Goal: Information Seeking & Learning: Learn about a topic

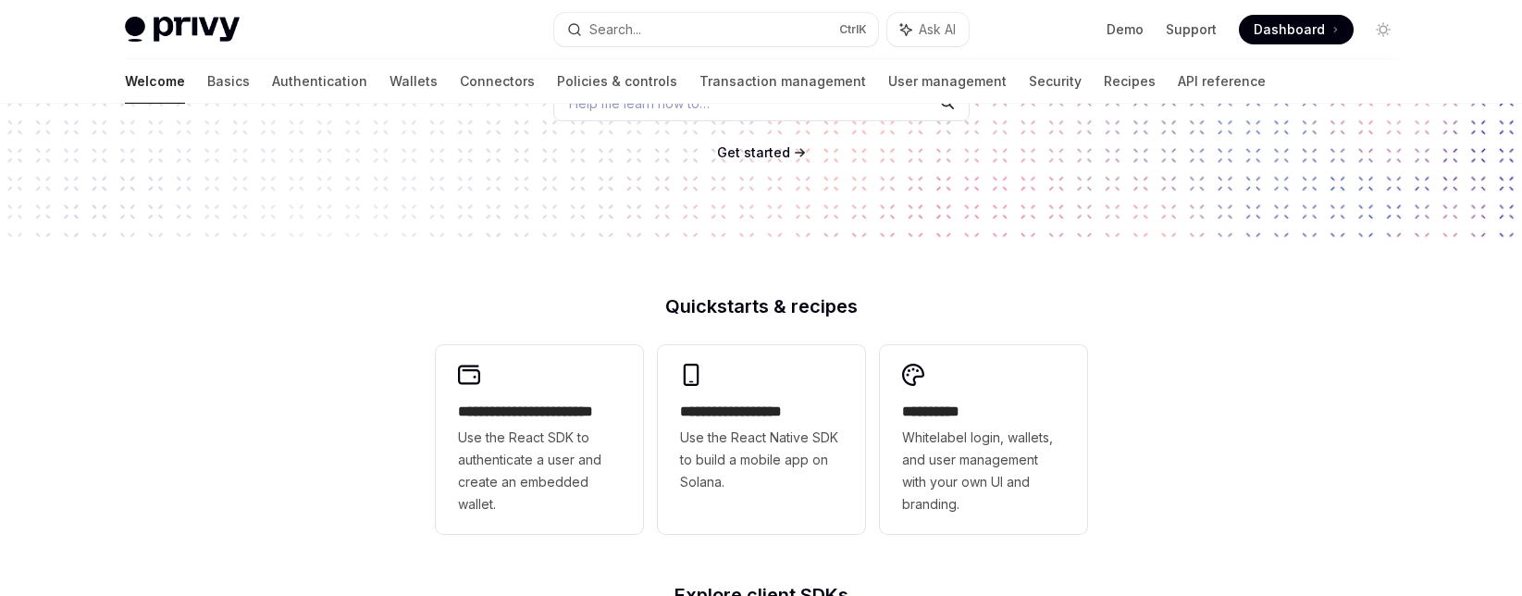
scroll to position [185, 0]
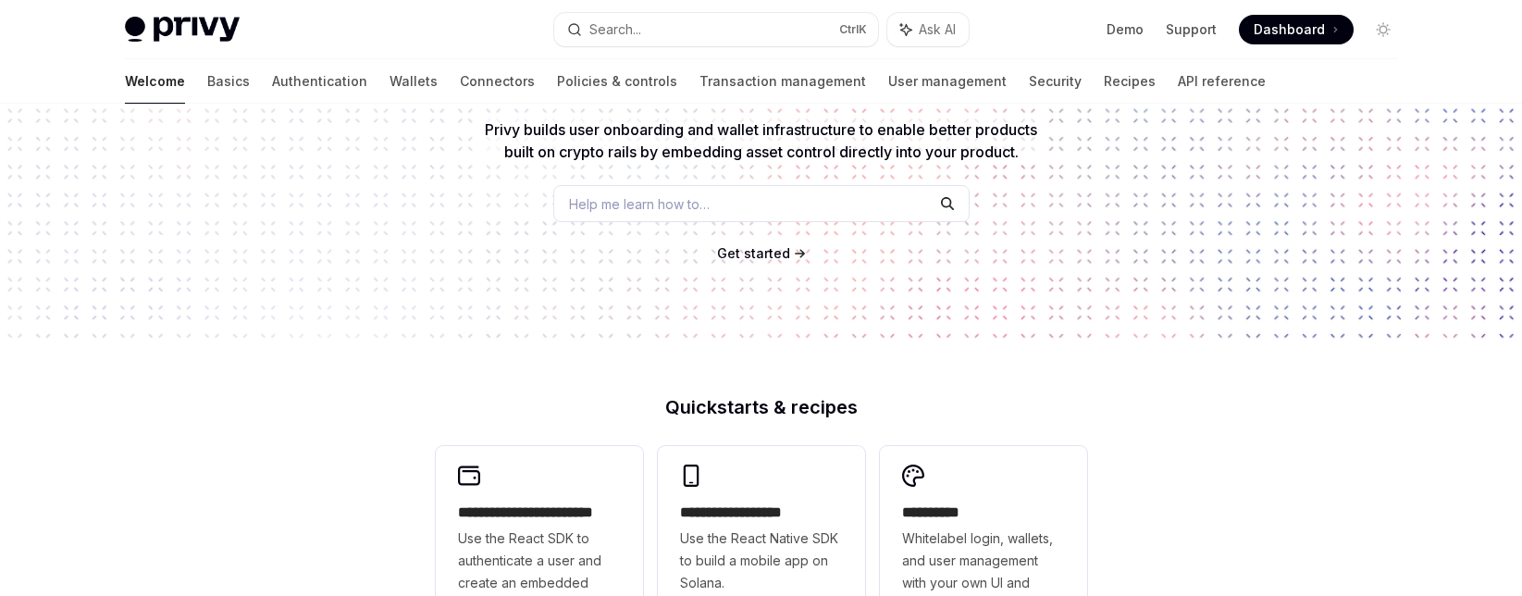
click at [788, 206] on div "Help me learn how to…" at bounding box center [761, 203] width 416 height 37
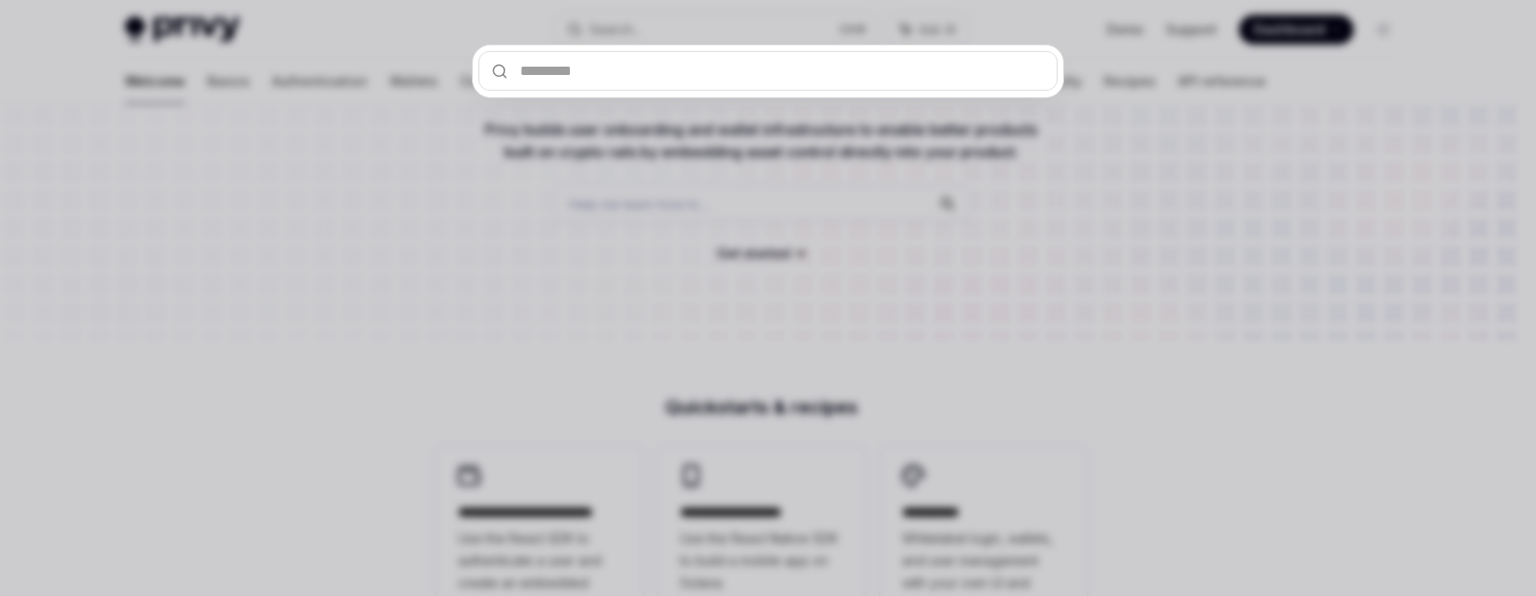
click at [730, 77] on input "text" at bounding box center [767, 71] width 579 height 40
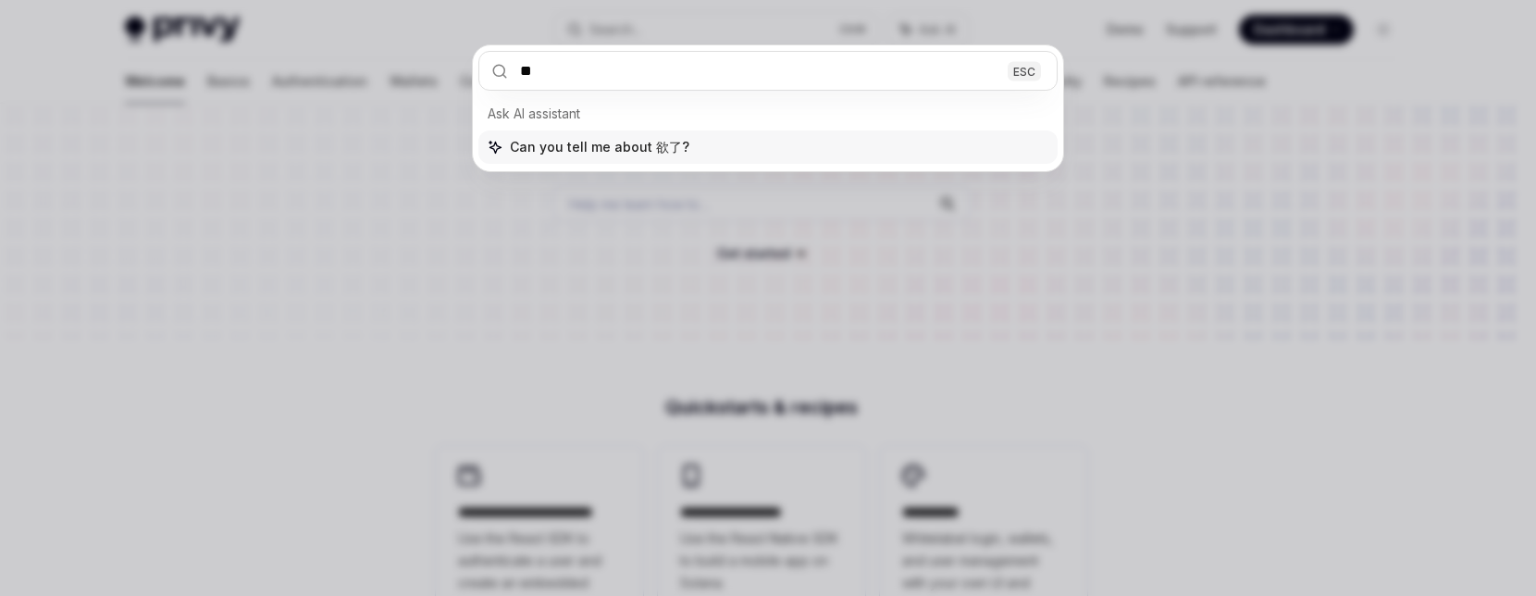
type input "*"
type input "**********"
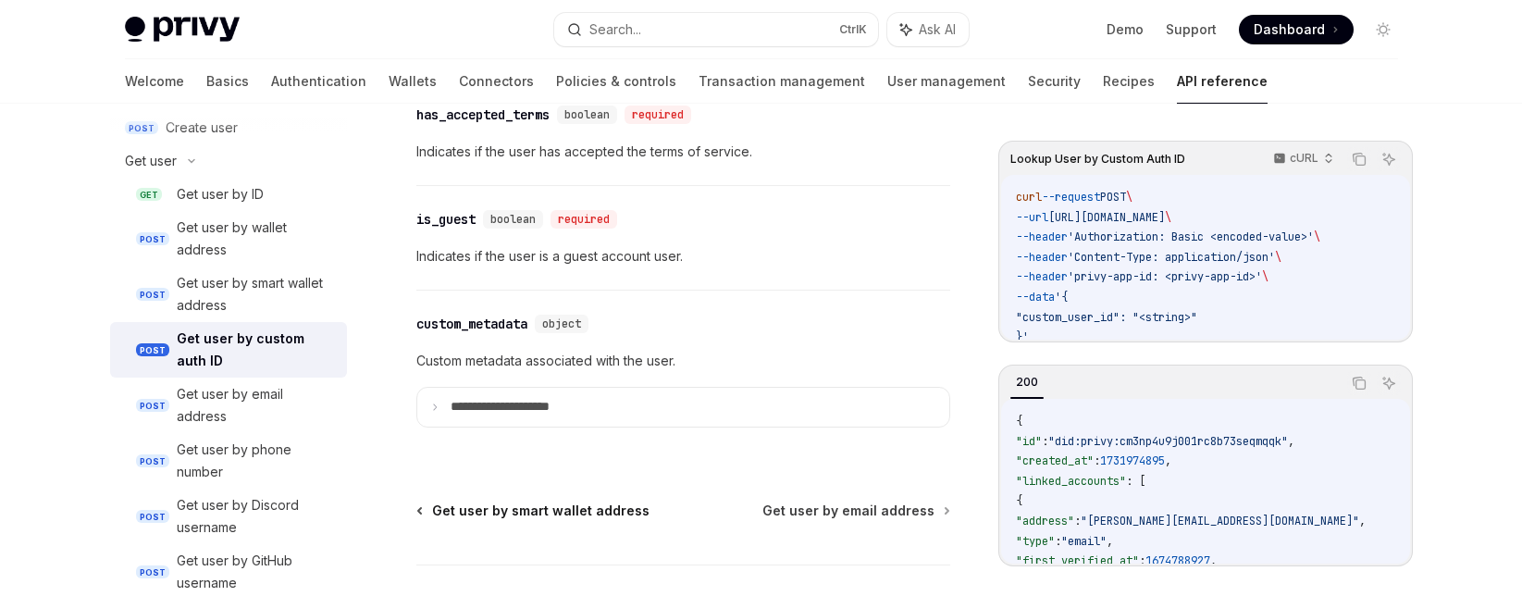
scroll to position [1826, 0]
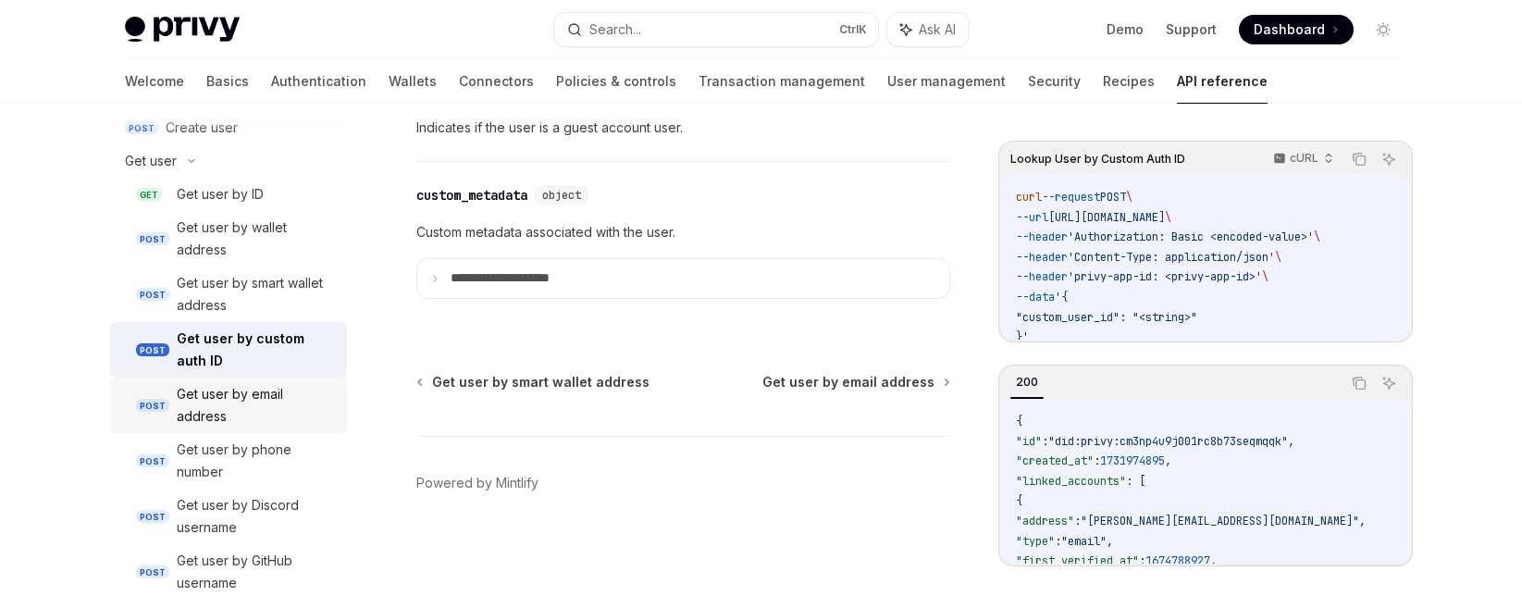
click at [175, 402] on link "POST Get user by email address" at bounding box center [228, 406] width 237 height 56
type textarea "*"
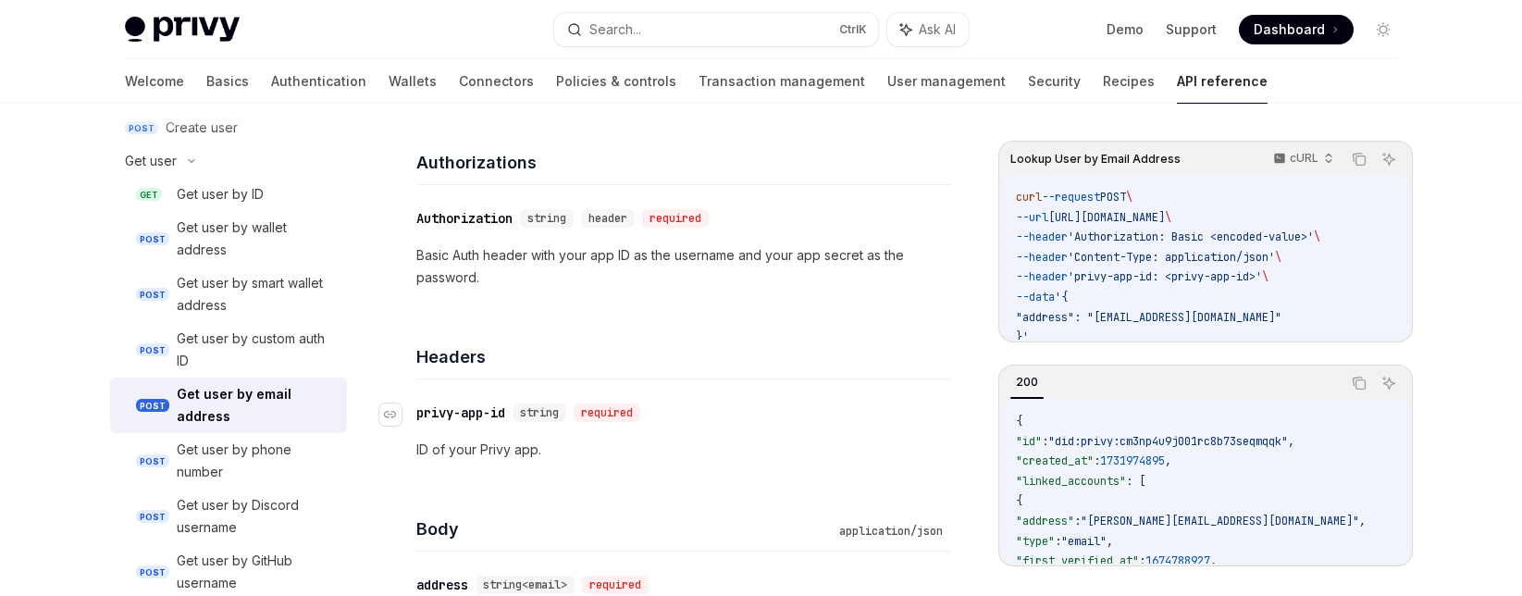
scroll to position [278, 0]
